Goal: Contribute content: Add original content to the website for others to see

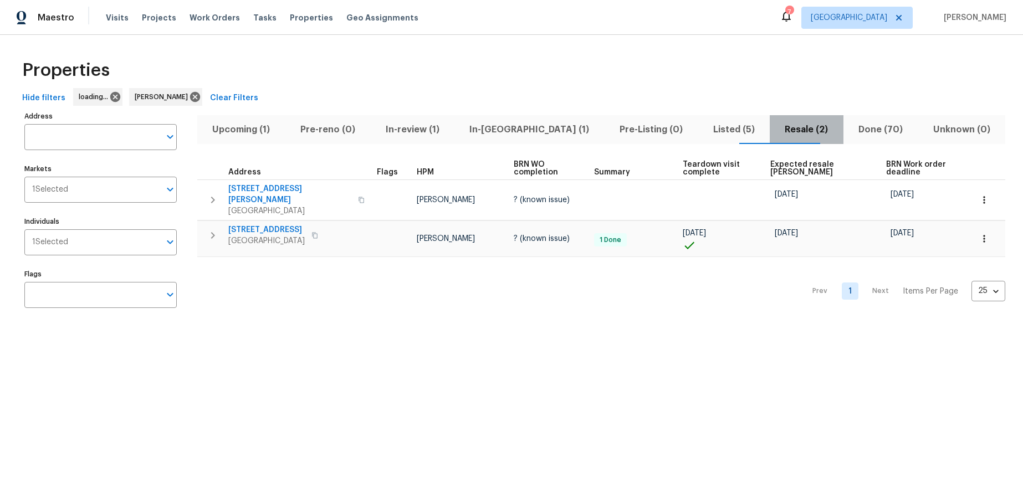
click at [776, 132] on span "Resale (2)" at bounding box center [806, 130] width 60 height 16
click at [392, 302] on div "Prev 1 Next Items Per Page 25 25 ​" at bounding box center [601, 288] width 808 height 62
click at [318, 232] on icon "button" at bounding box center [315, 235] width 6 height 6
click at [271, 229] on span "12515 Cedar Ave" at bounding box center [266, 229] width 76 height 11
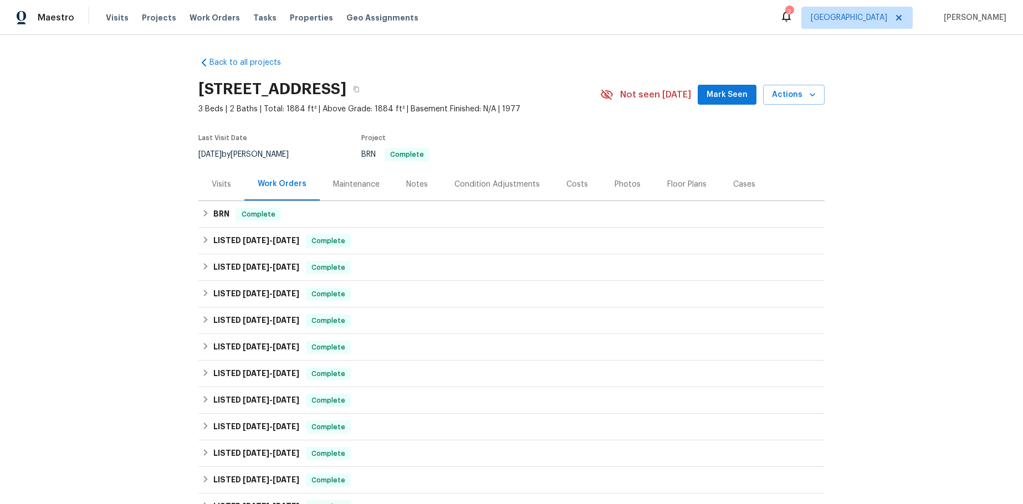
click at [406, 185] on div "Notes" at bounding box center [417, 184] width 22 height 11
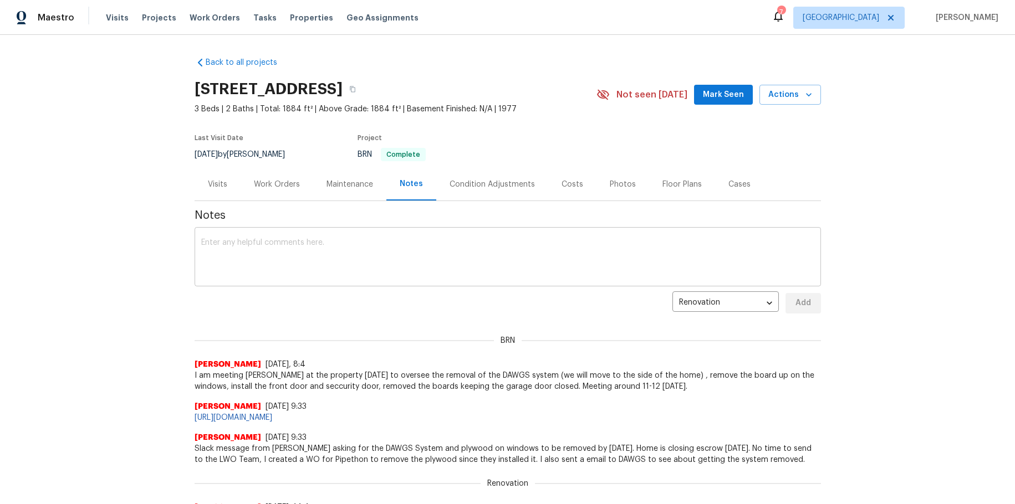
click at [250, 253] on textarea at bounding box center [507, 258] width 613 height 39
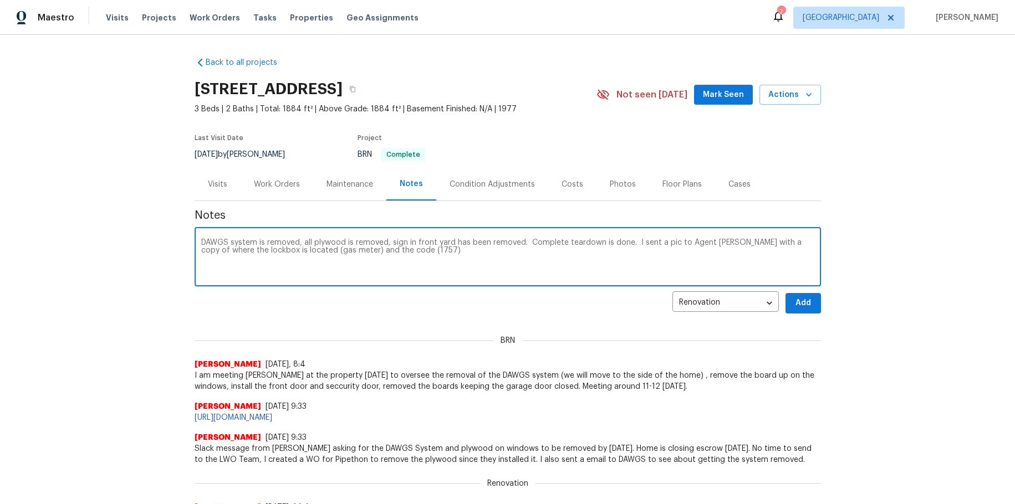
type textarea "DAWGS system is removed, all plywood is removed, sign in front yard has been re…"
click at [794, 298] on span "Add" at bounding box center [803, 303] width 18 height 14
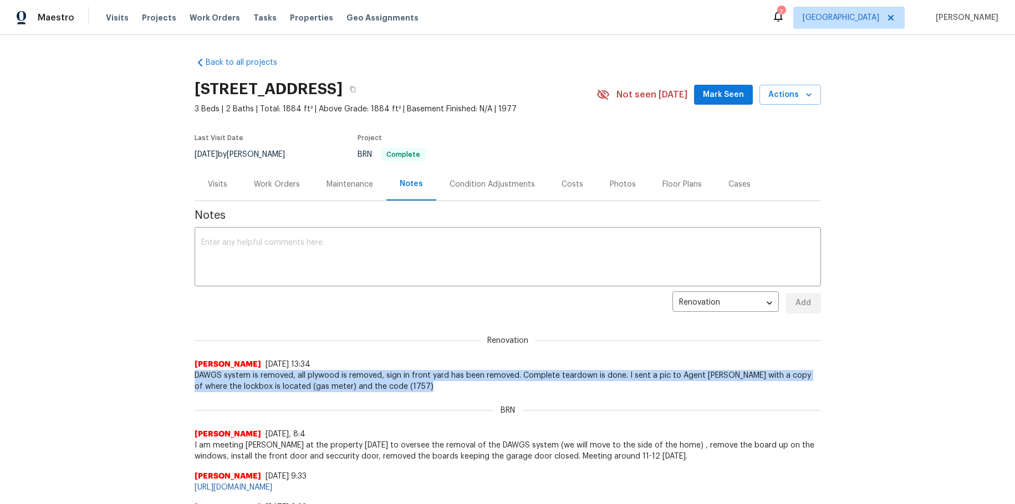
drag, startPoint x: 190, startPoint y: 375, endPoint x: 382, endPoint y: 400, distance: 193.4
copy span "DAWGS system is removed, all plywood is removed, sign in front yard has been re…"
